Goal: Information Seeking & Learning: Understand process/instructions

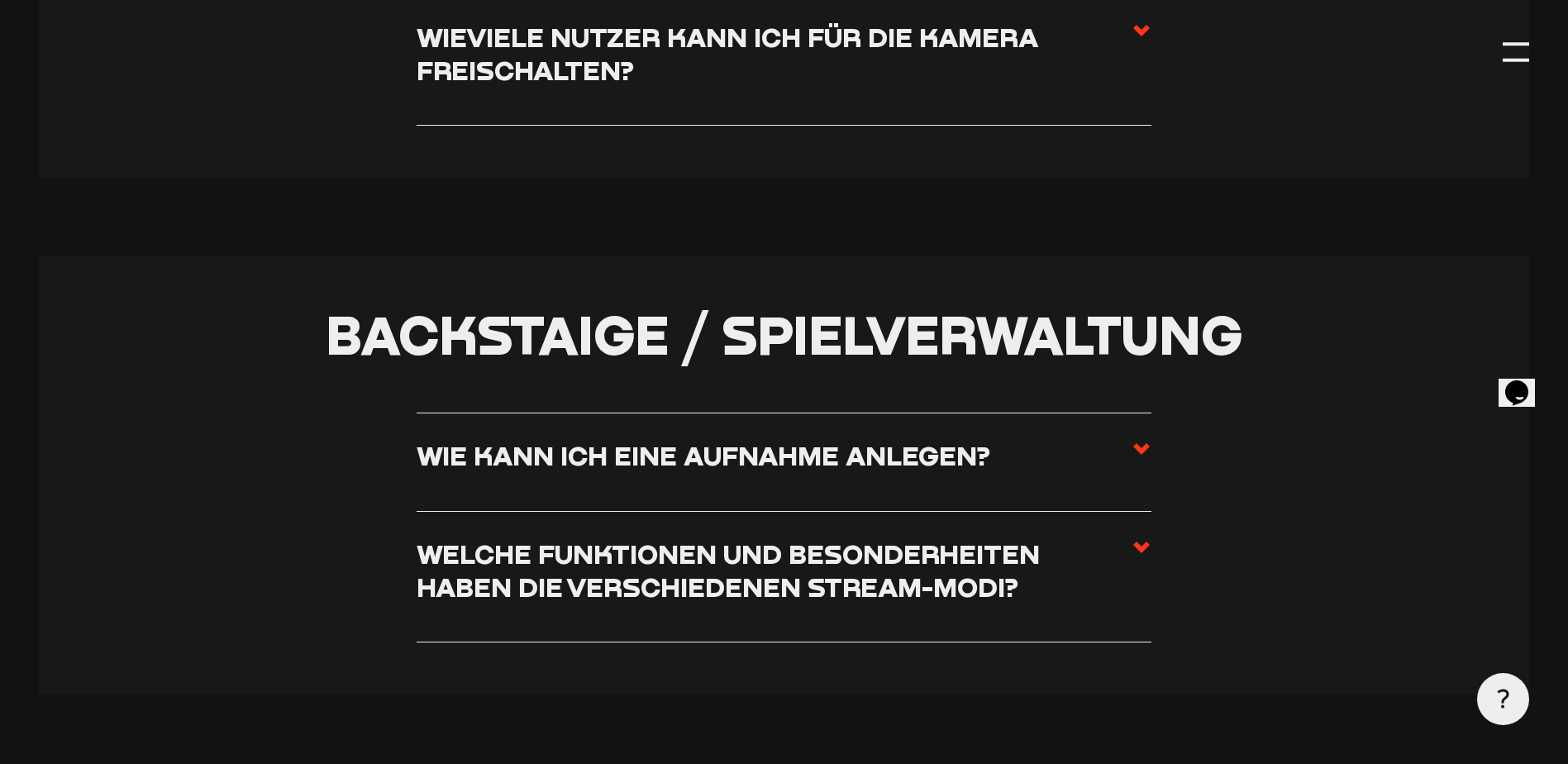
scroll to position [3968, 0]
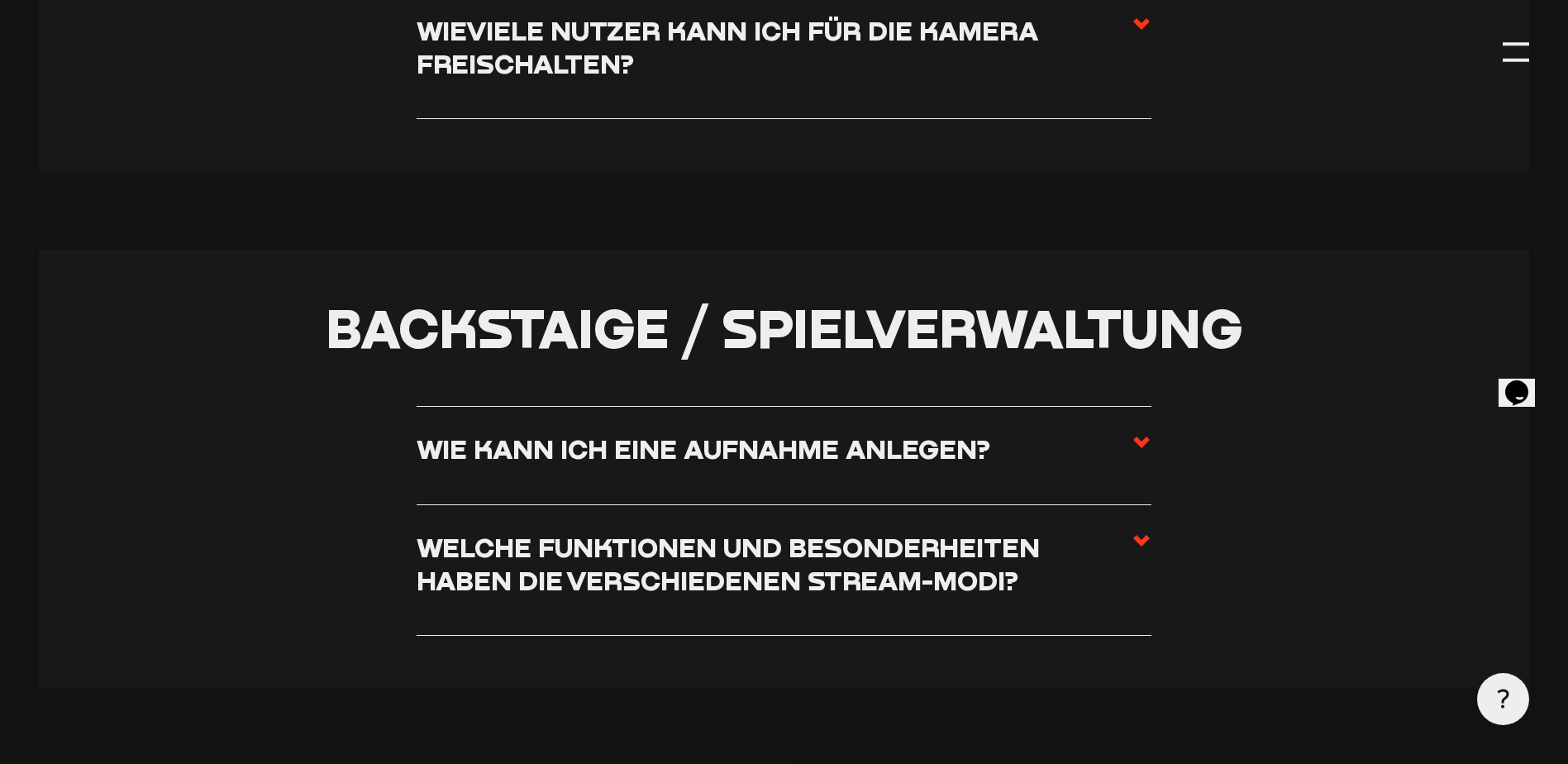
click at [476, 573] on h3 "Welche Funktionen und Besonderheiten haben die verschiedenen Stream-Modi?" at bounding box center [774, 563] width 715 height 65
click at [0, 0] on input "Welche Funktionen und Besonderheiten haben die verschiedenen Stream-Modi?" at bounding box center [0, 0] width 0 height 0
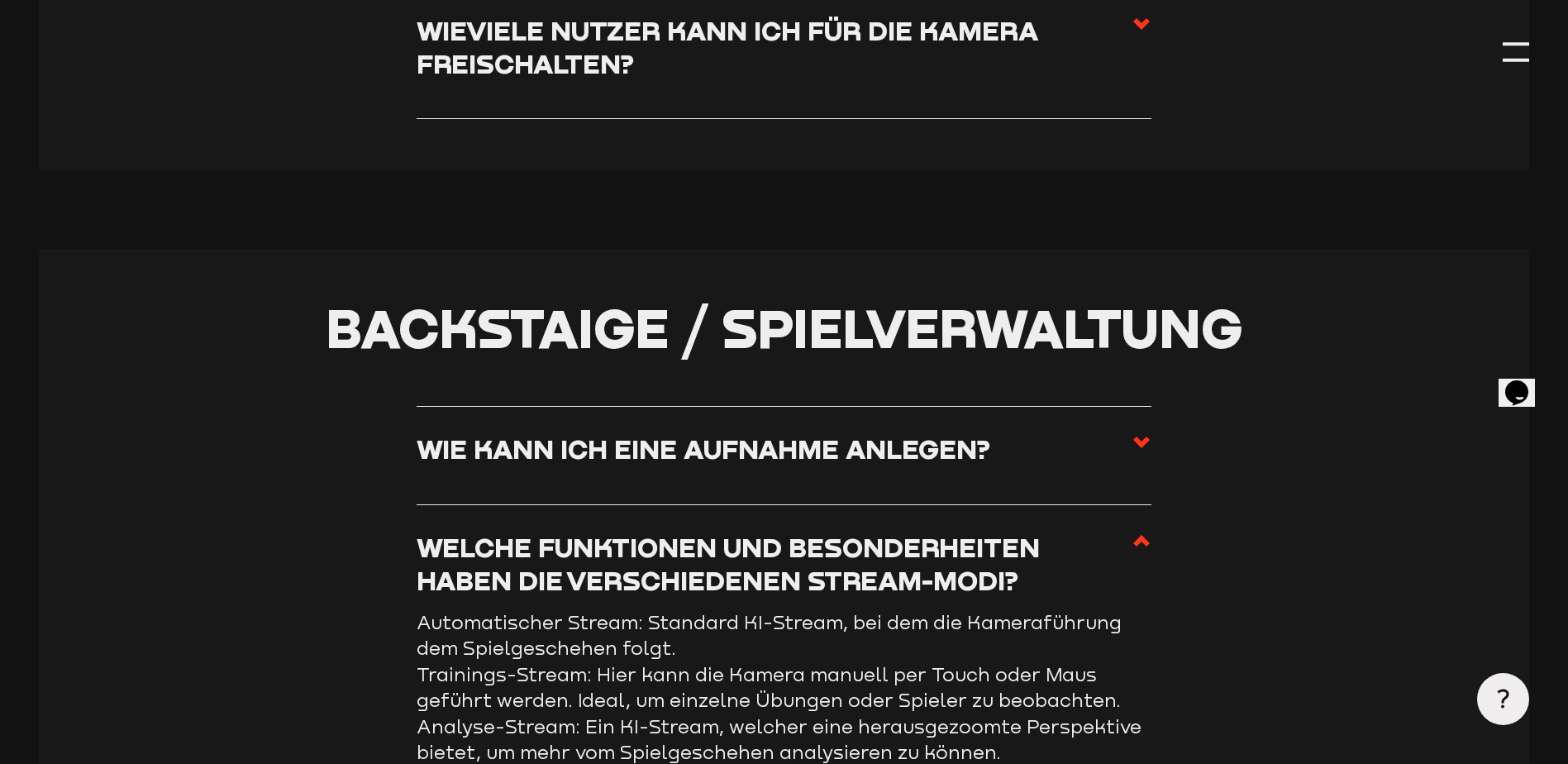
click at [476, 573] on h3 "Welche Funktionen und Besonderheiten haben die verschiedenen Stream-Modi?" at bounding box center [774, 563] width 715 height 65
click at [0, 0] on input "Welche Funktionen und Besonderheiten haben die verschiedenen Stream-Modi?" at bounding box center [0, 0] width 0 height 0
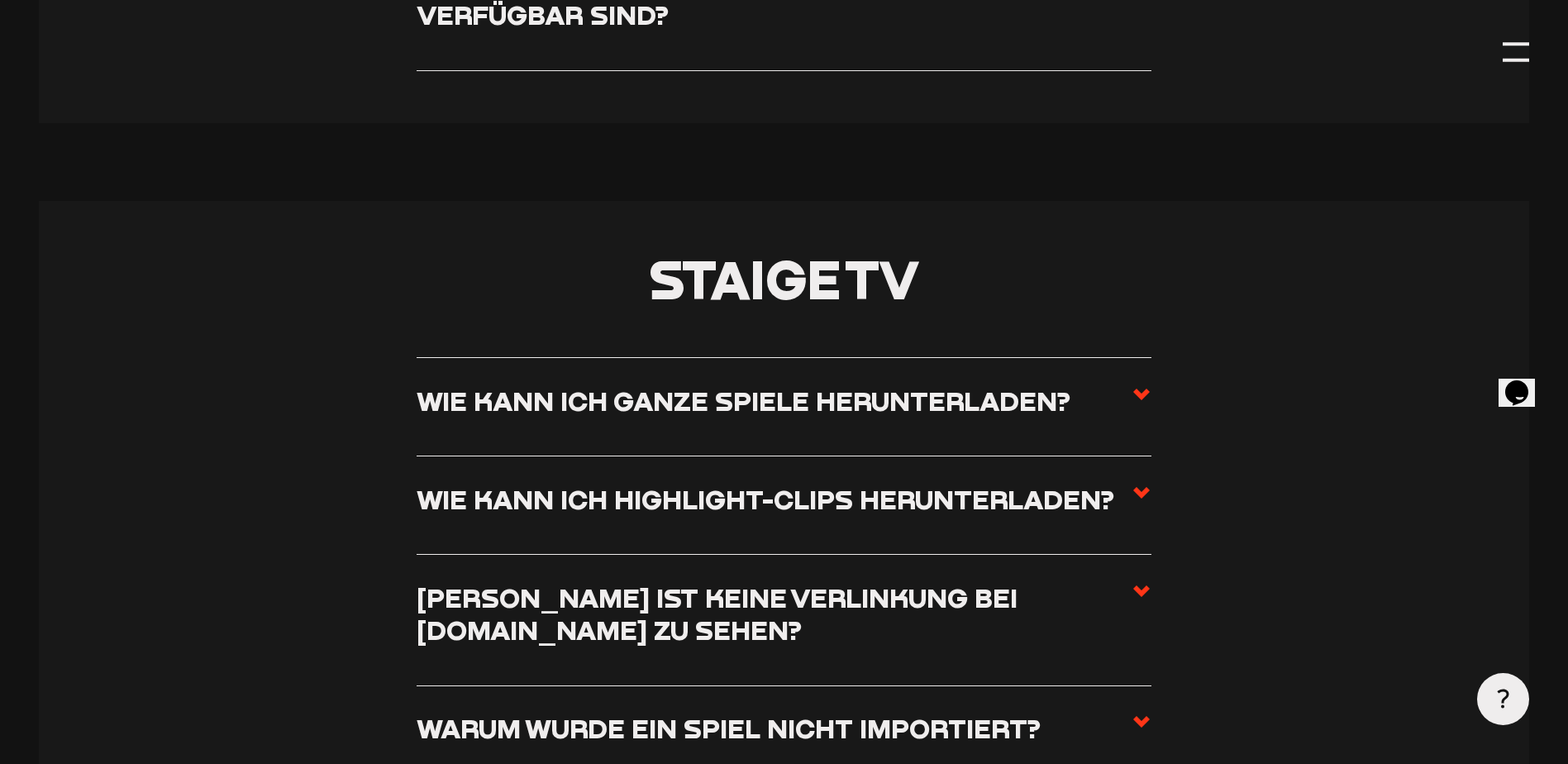
scroll to position [7110, 0]
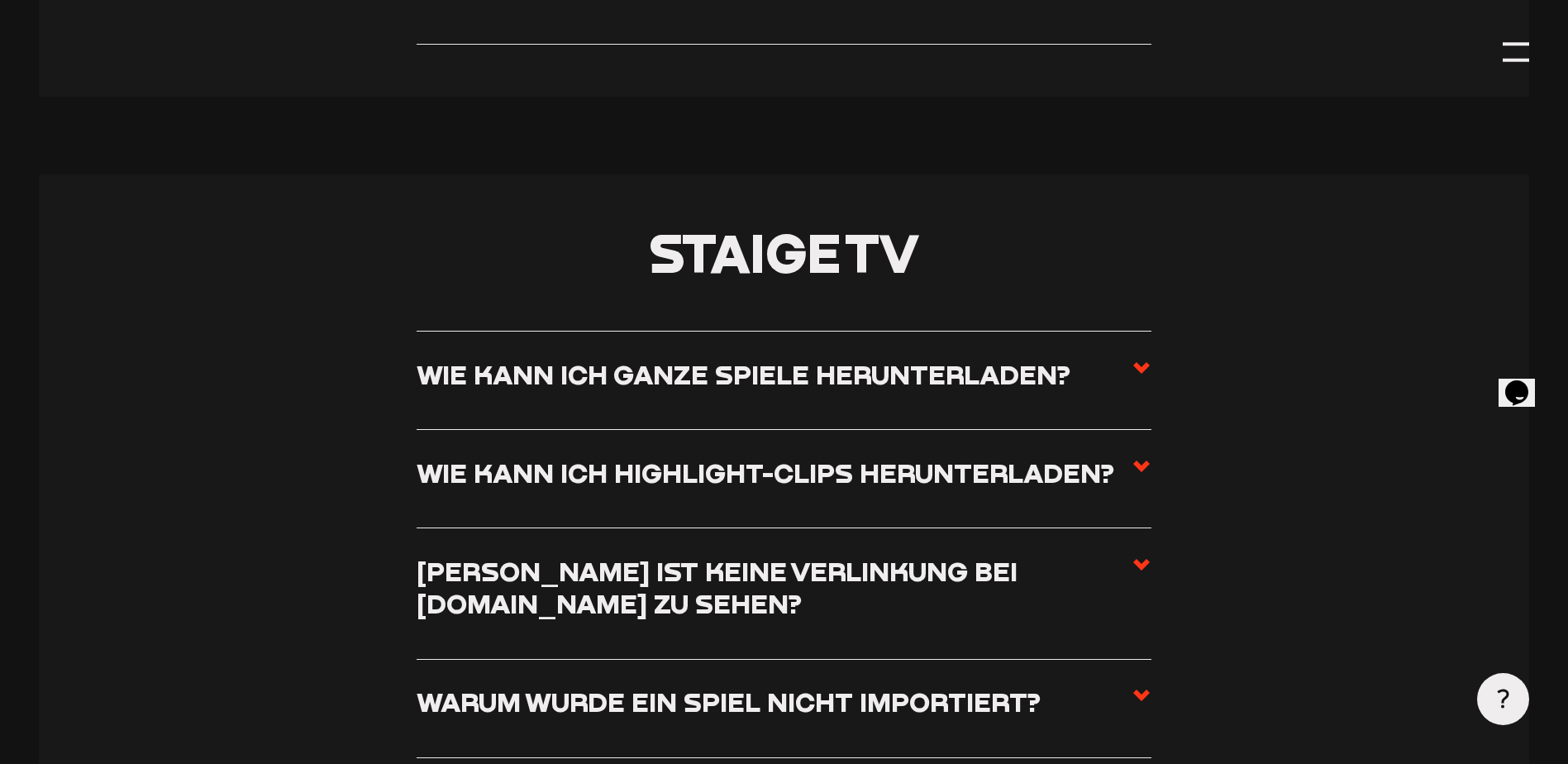
click at [443, 389] on h3 "Wie kann ich ganze Spiele herunterladen?" at bounding box center [743, 373] width 654 height 32
click at [0, 0] on input "Wie kann ich ganze Spiele herunterladen?" at bounding box center [0, 0] width 0 height 0
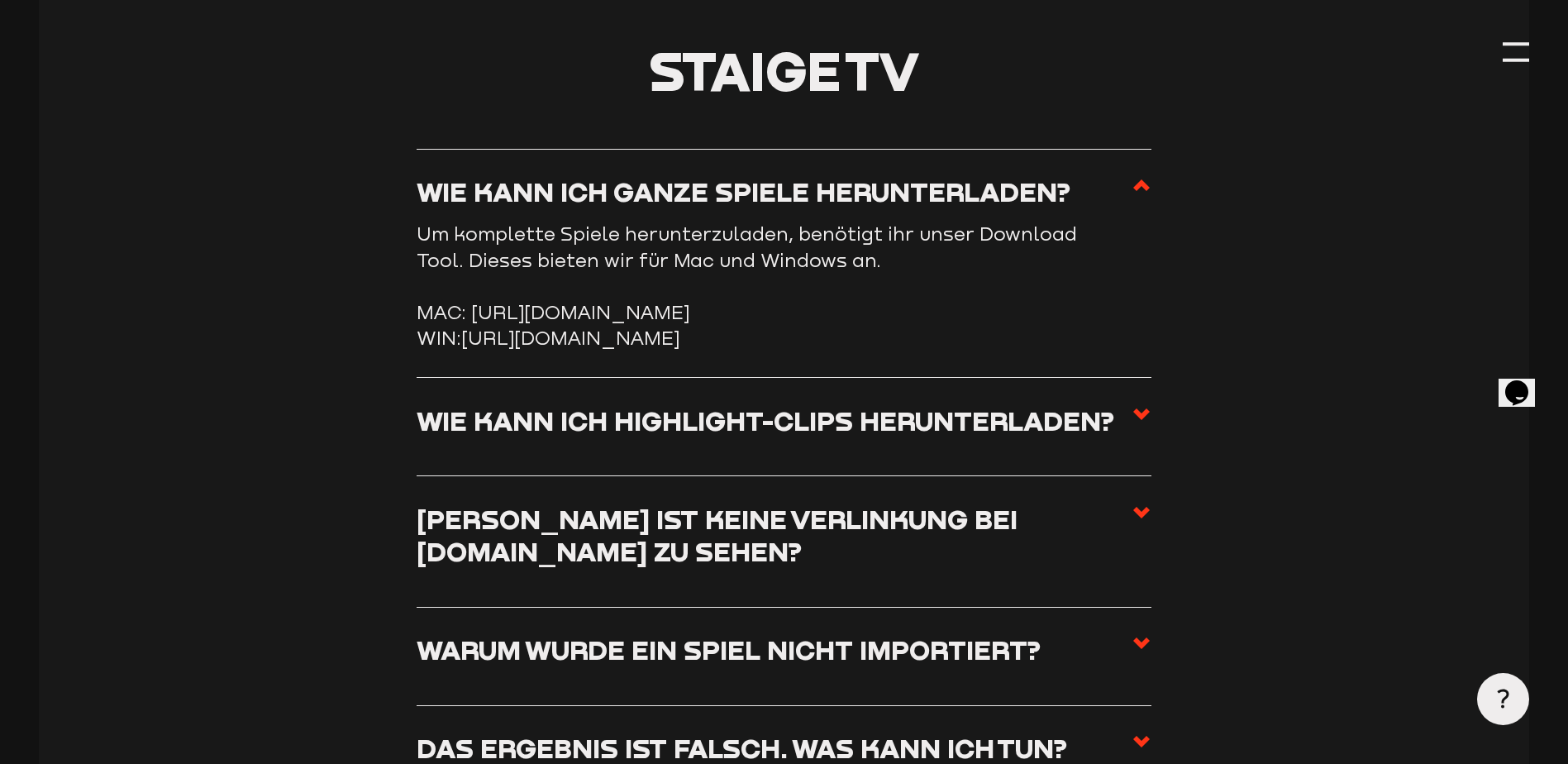
scroll to position [6927, 0]
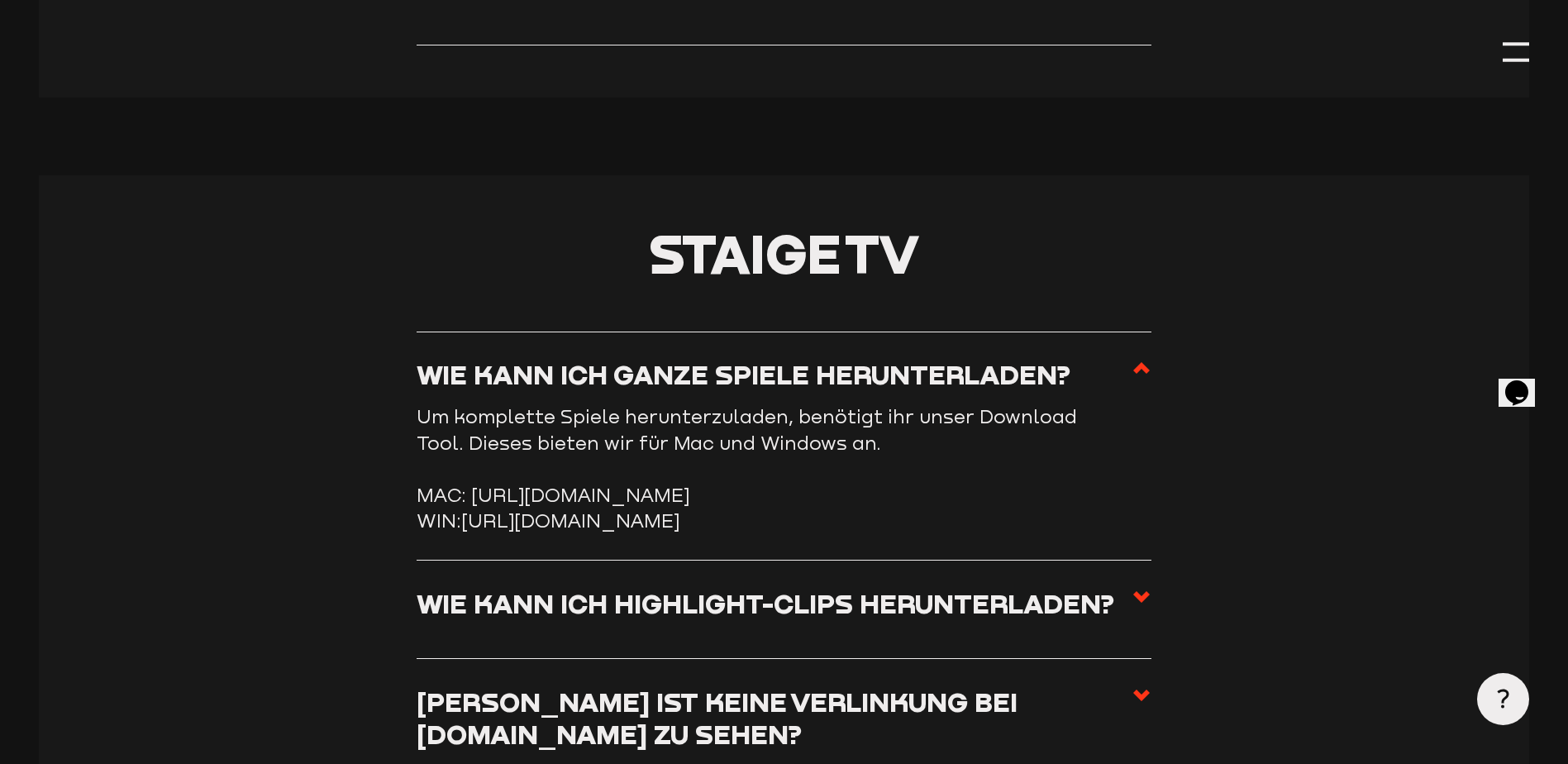
click at [577, 531] on link "[URL][DOMAIN_NAME]" at bounding box center [570, 521] width 218 height 23
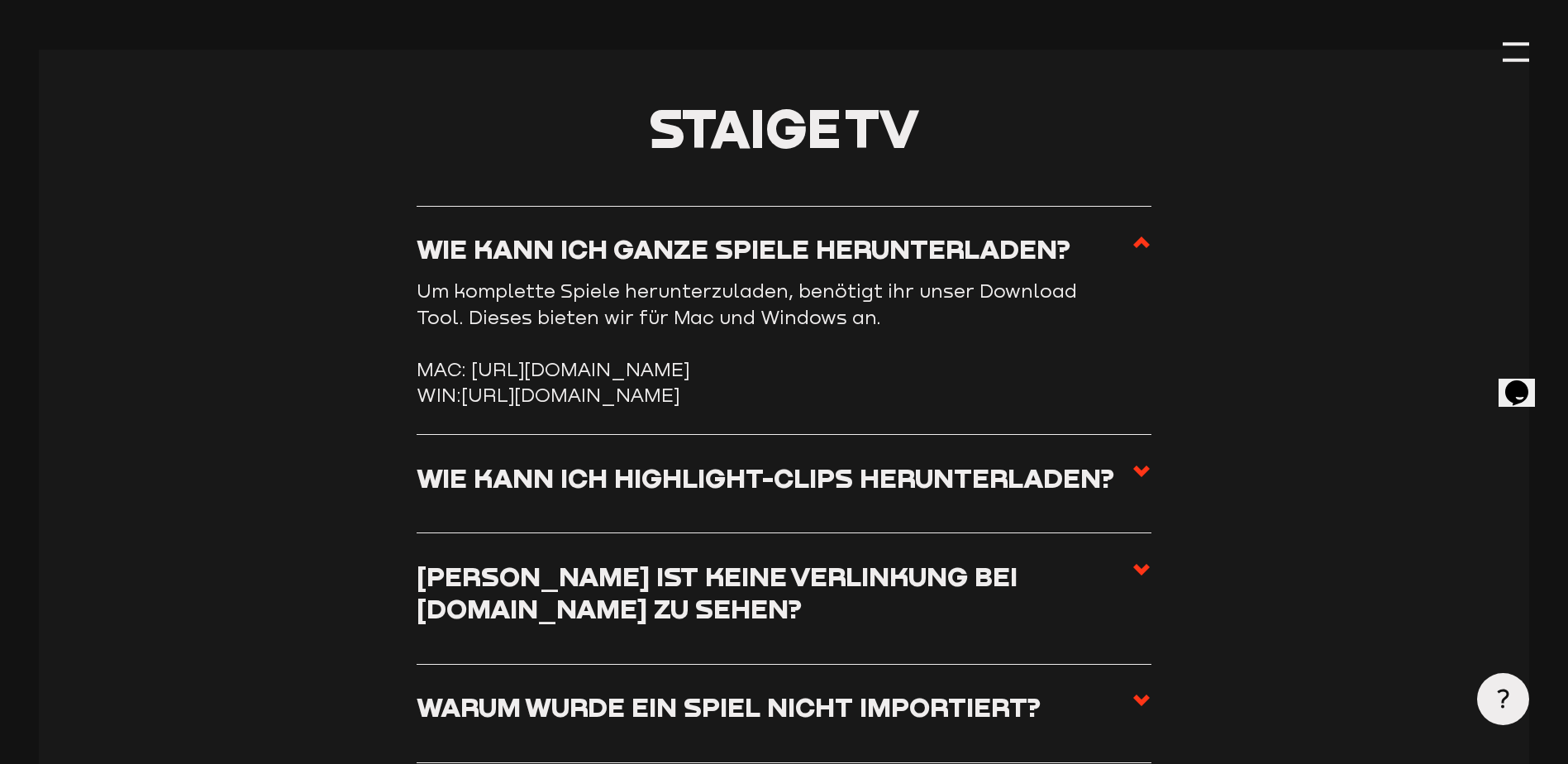
scroll to position [7092, 0]
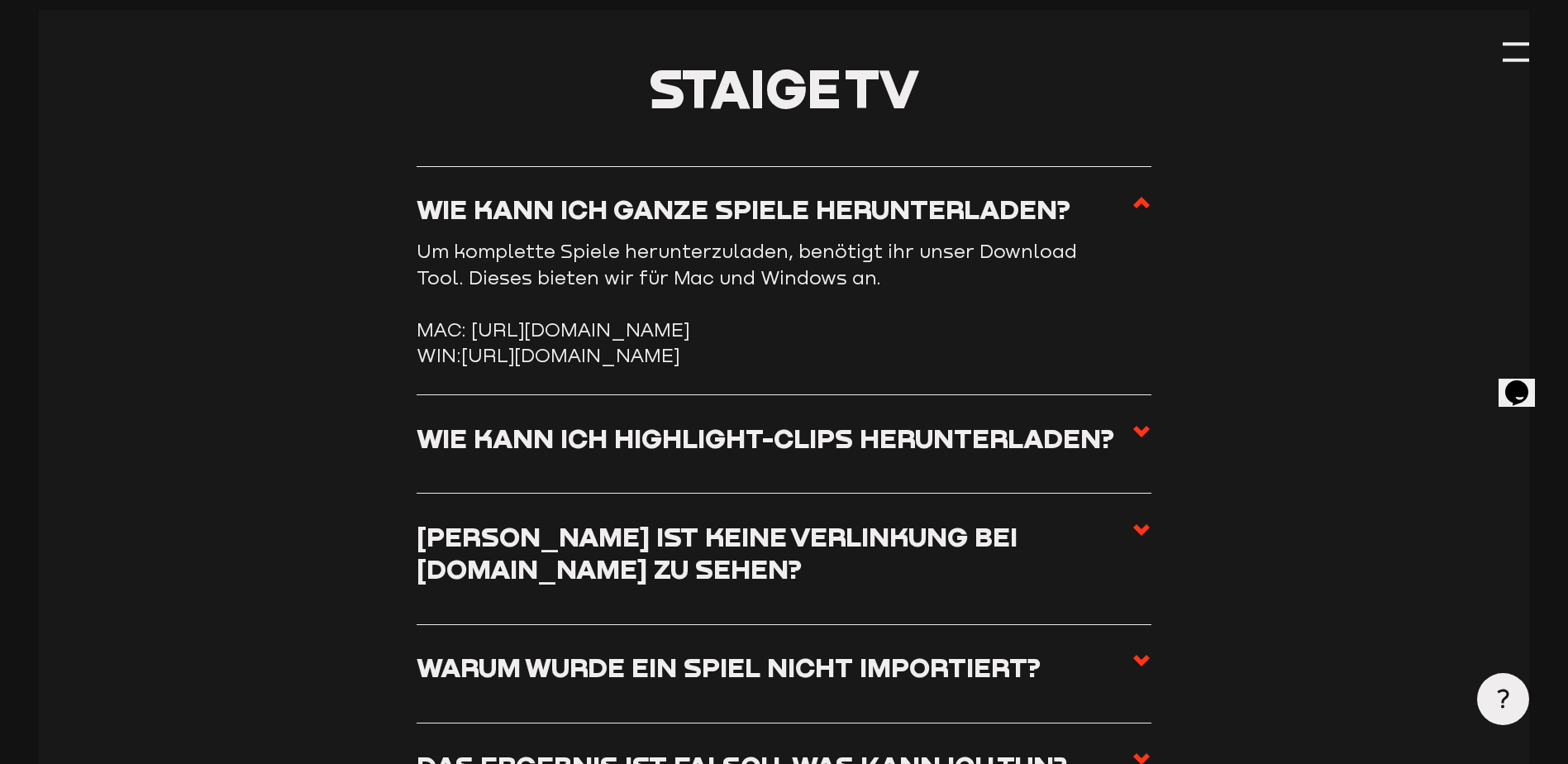
click at [760, 467] on label "Wie kann ich Highlight-Clips herunterladen?" at bounding box center [784, 445] width 735 height 45
click at [0, 0] on input "Wie kann ich Highlight-Clips herunterladen?" at bounding box center [0, 0] width 0 height 0
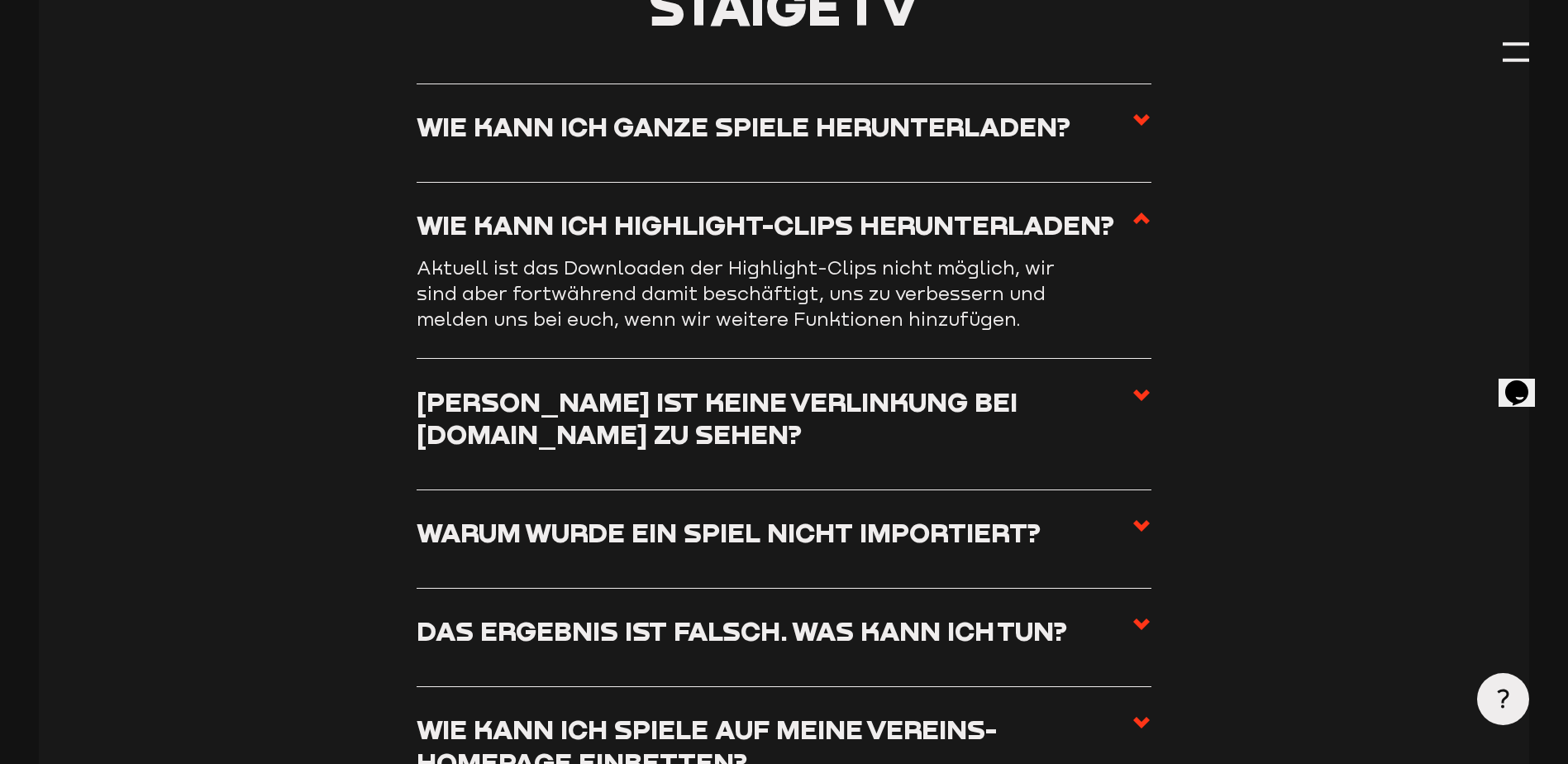
scroll to position [7257, 0]
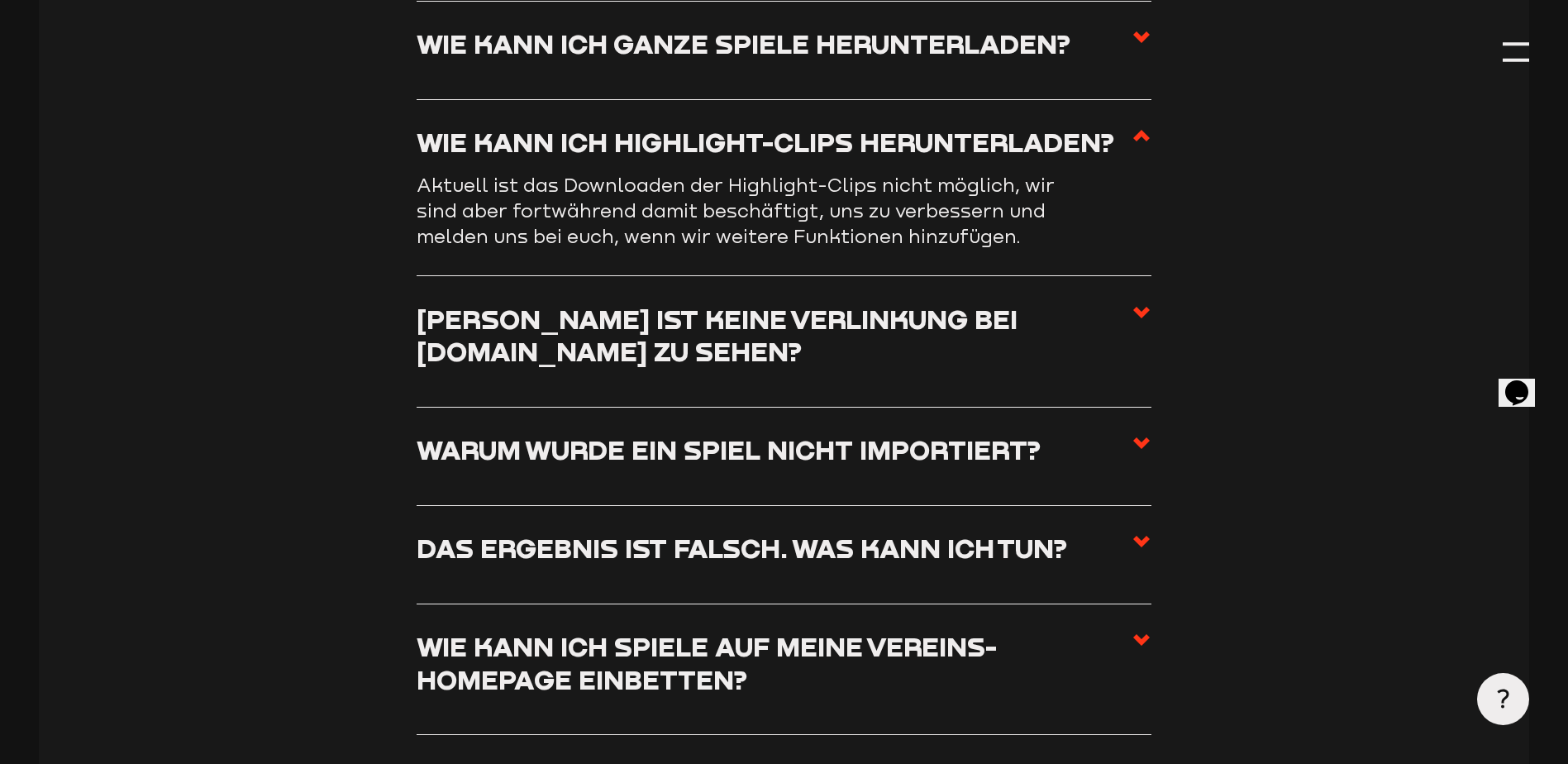
click at [850, 73] on label "Wie kann ich ganze Spiele herunterladen?" at bounding box center [784, 49] width 735 height 45
click at [0, 0] on input "Wie kann ich ganze Spiele herunterladen?" at bounding box center [0, 0] width 0 height 0
